Goal: Task Accomplishment & Management: Manage account settings

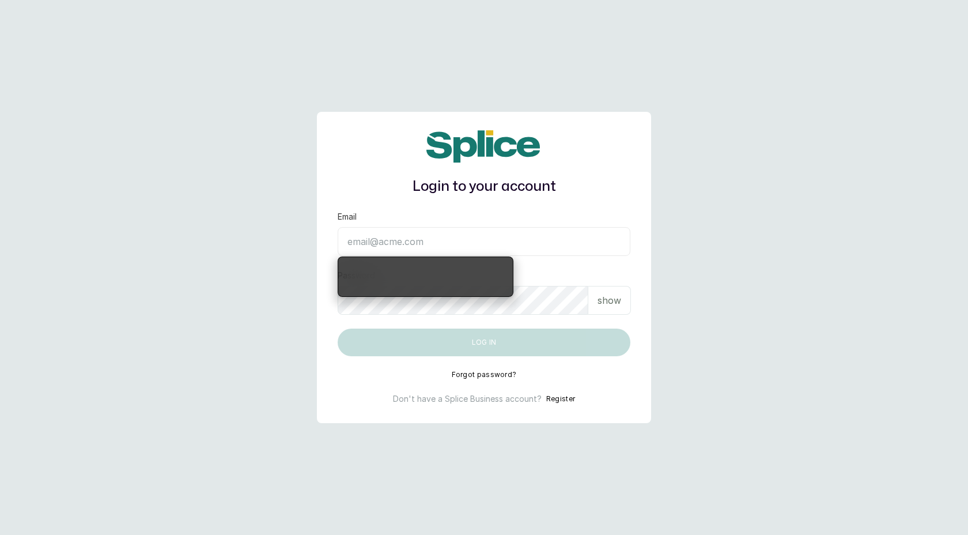
click at [573, 244] on input "Email" at bounding box center [484, 241] width 293 height 29
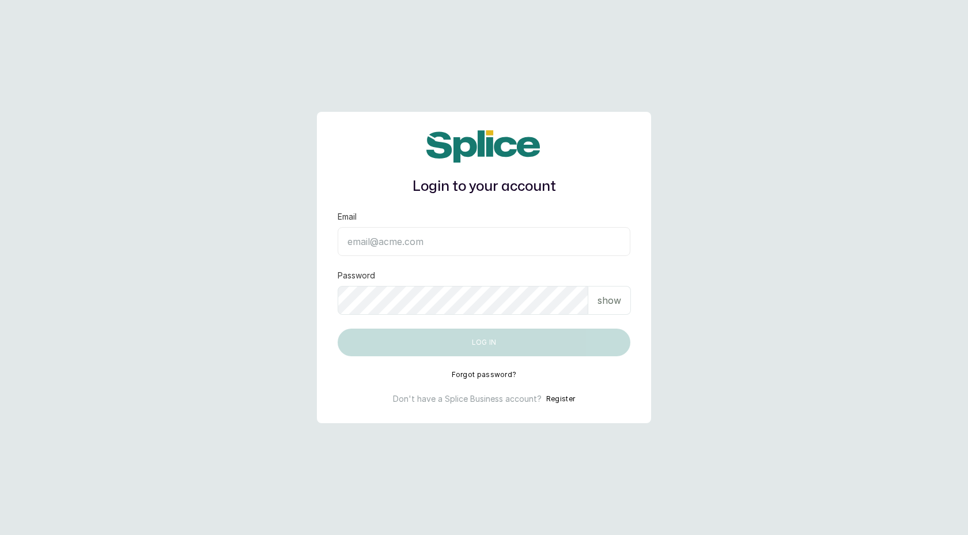
type input "[EMAIL_ADDRESS][DOMAIN_NAME]"
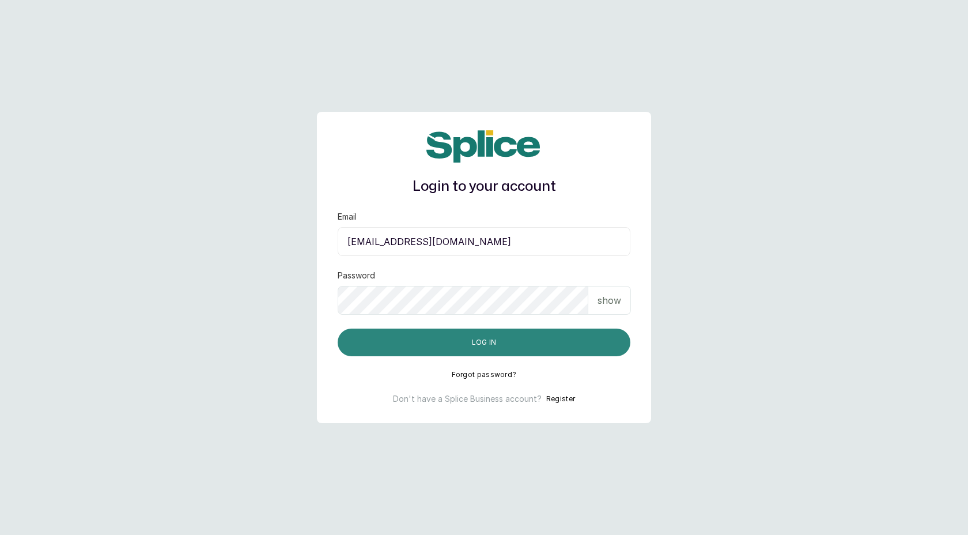
click at [479, 351] on button "Log in" at bounding box center [484, 342] width 293 height 28
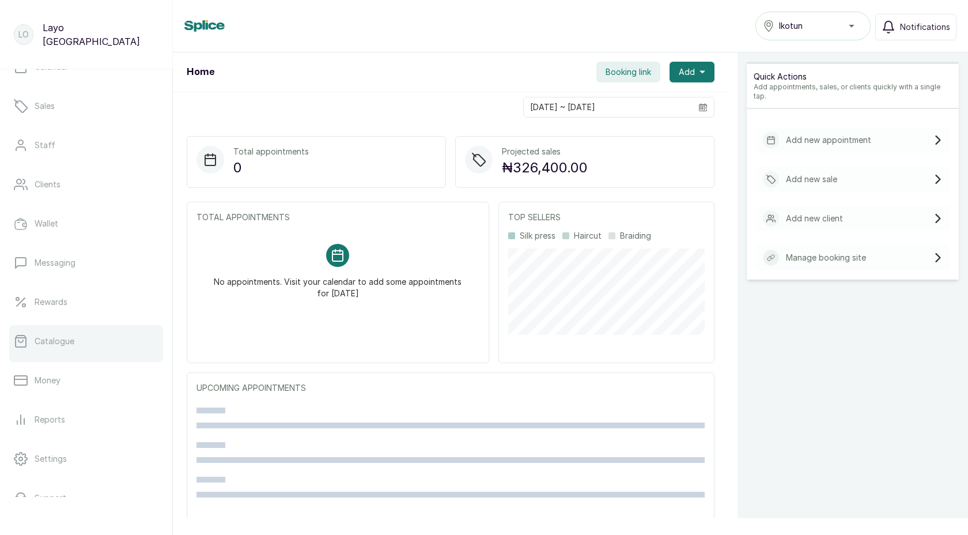
scroll to position [133, 0]
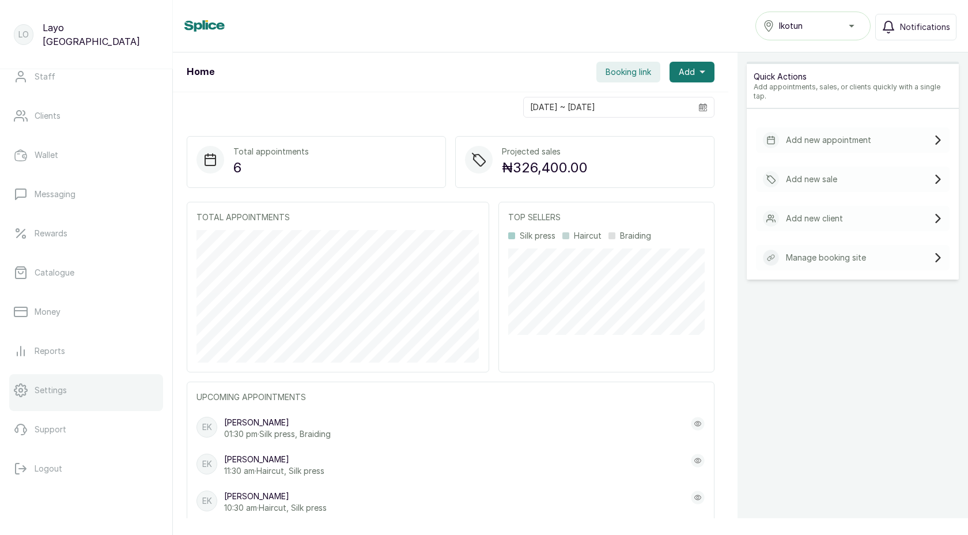
click at [56, 392] on p "Settings" at bounding box center [51, 390] width 32 height 12
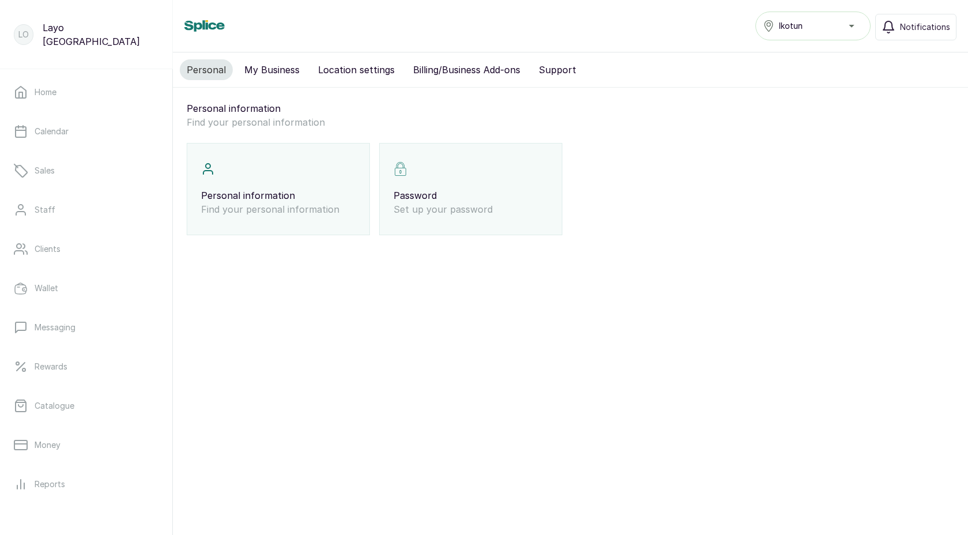
click at [427, 67] on button "Billing/Business Add-ons" at bounding box center [466, 69] width 121 height 21
